Goal: Task Accomplishment & Management: Manage account settings

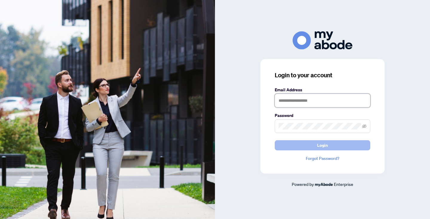
type input "**********"
click at [320, 146] on span "Login" at bounding box center [322, 146] width 11 height 10
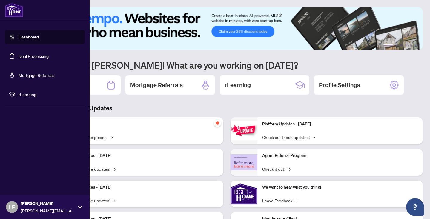
click at [37, 55] on link "Deal Processing" at bounding box center [34, 55] width 30 height 5
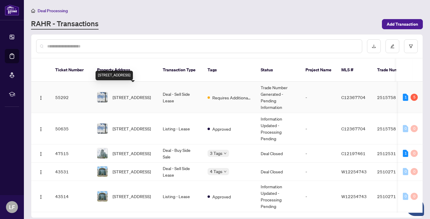
click at [128, 94] on span "[STREET_ADDRESS]" at bounding box center [132, 97] width 38 height 7
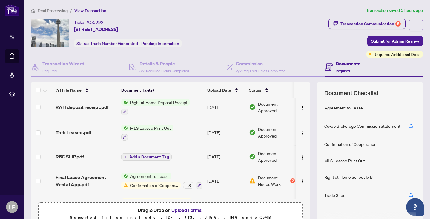
scroll to position [61, 0]
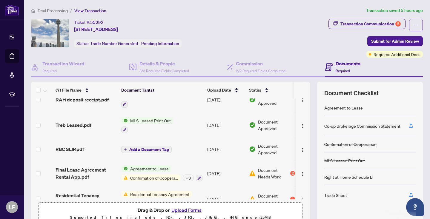
click at [183, 209] on button "Upload Forms" at bounding box center [187, 210] width 34 height 8
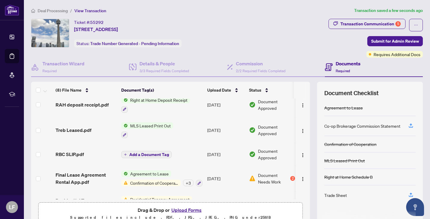
scroll to position [94, 0]
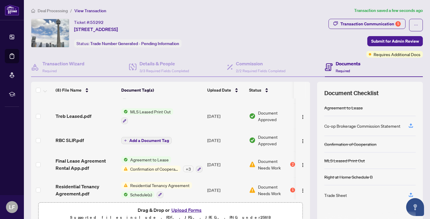
click at [167, 166] on span "Confirmation of Cooperation" at bounding box center [154, 169] width 53 height 7
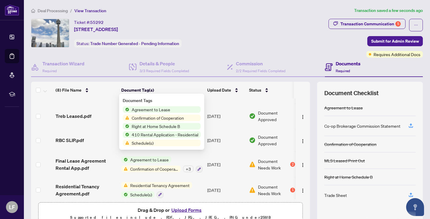
click at [173, 118] on span "Confirmation of Cooperation" at bounding box center [157, 118] width 57 height 7
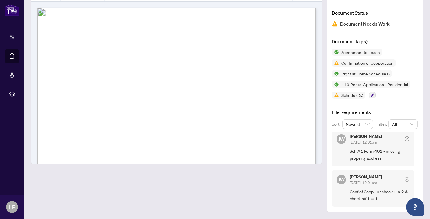
scroll to position [2, 0]
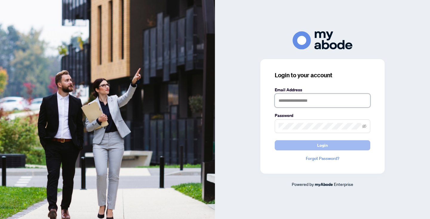
type input "**********"
click at [318, 146] on span "Login" at bounding box center [322, 146] width 11 height 10
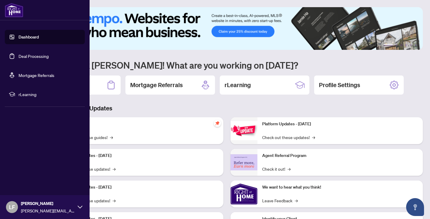
click at [41, 56] on link "Deal Processing" at bounding box center [34, 55] width 30 height 5
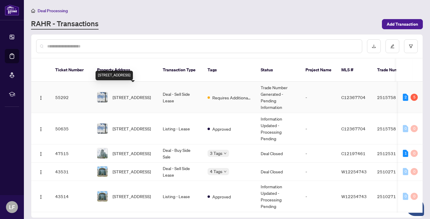
click at [151, 94] on span "[STREET_ADDRESS]" at bounding box center [132, 97] width 38 height 7
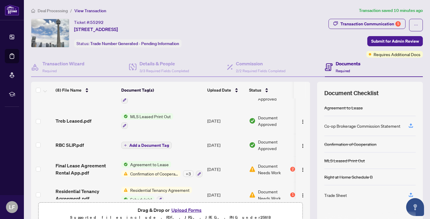
scroll to position [92, 0]
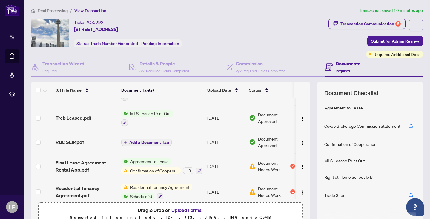
click at [183, 208] on button "Upload Forms" at bounding box center [187, 210] width 34 height 8
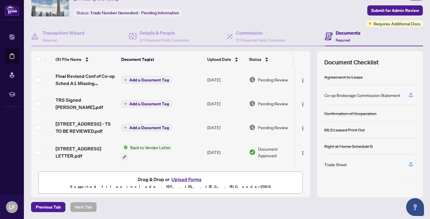
scroll to position [0, 0]
